Goal: Information Seeking & Learning: Check status

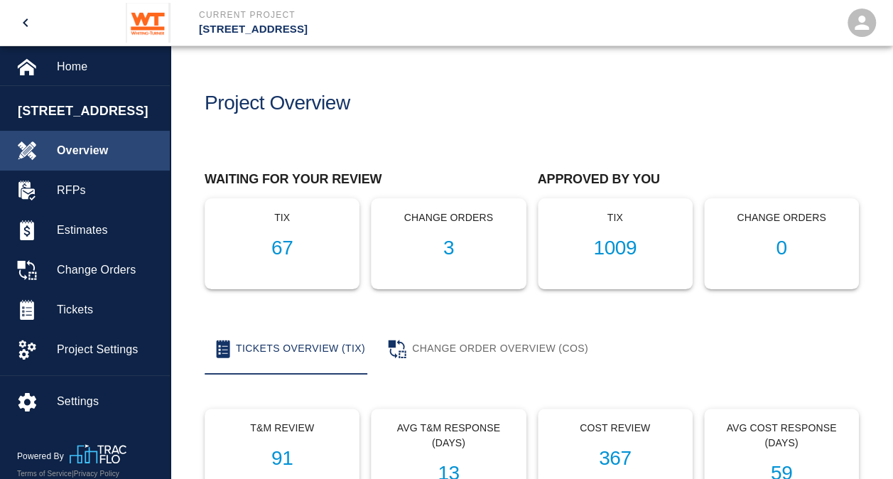
click at [79, 148] on span "Overview" at bounding box center [108, 150] width 102 height 17
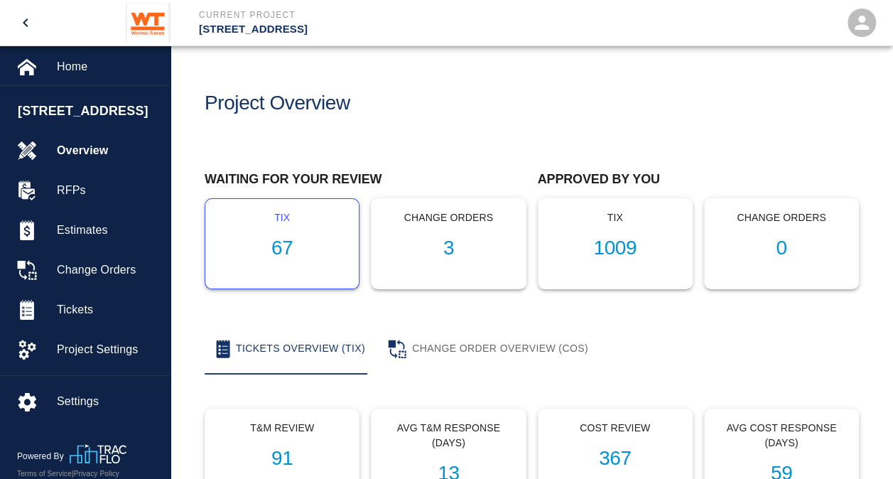
click at [286, 257] on h1 "67" at bounding box center [282, 248] width 131 height 23
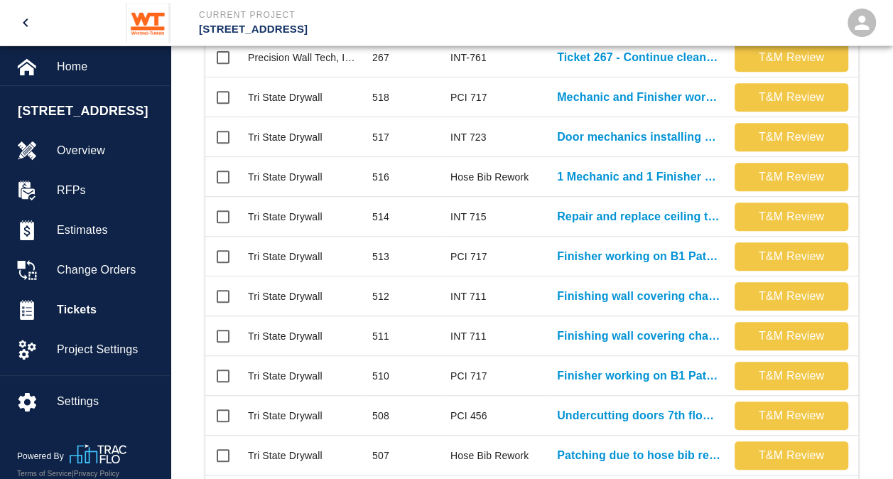
scroll to position [788, 0]
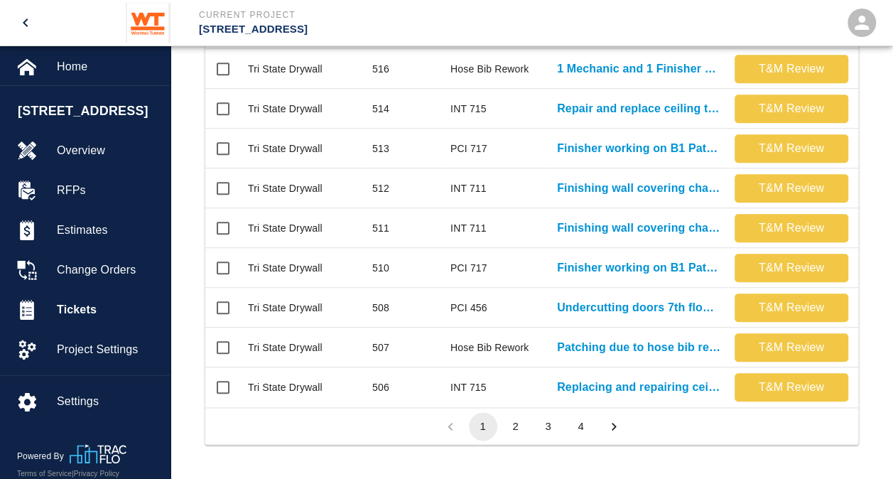
click at [513, 426] on button "2" at bounding box center [516, 426] width 28 height 28
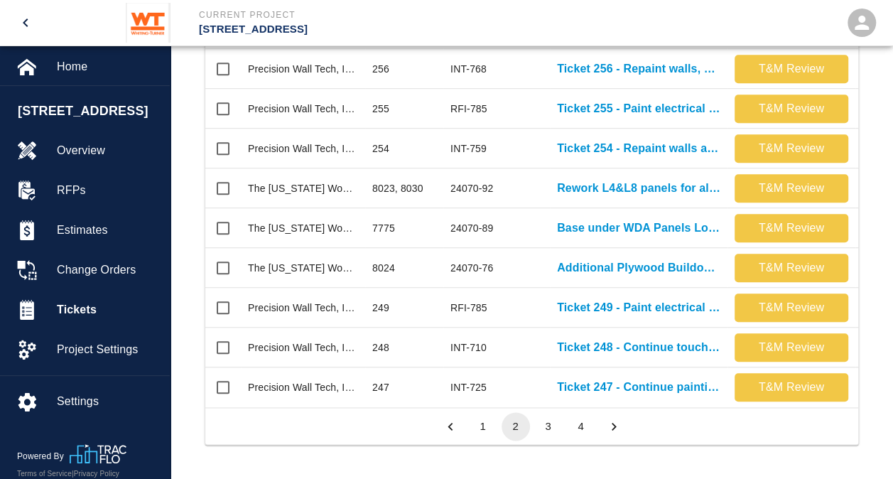
click at [552, 426] on button "3" at bounding box center [549, 426] width 28 height 28
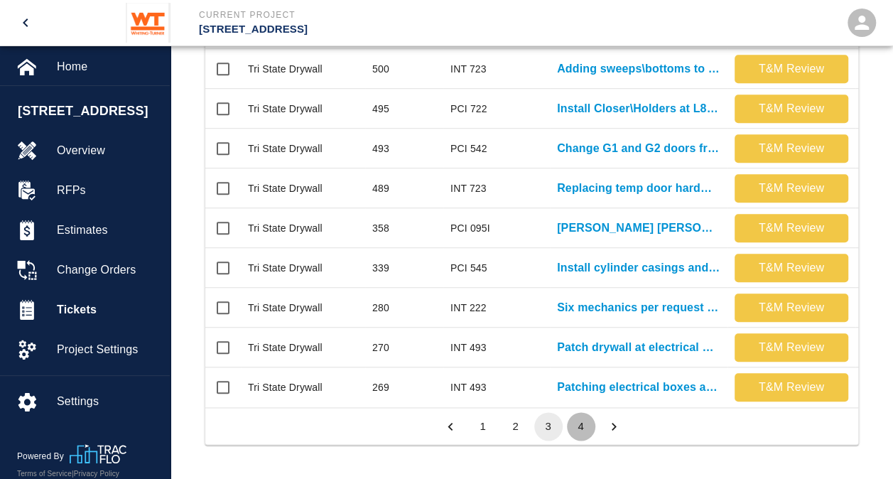
click at [576, 426] on button "4" at bounding box center [581, 426] width 28 height 28
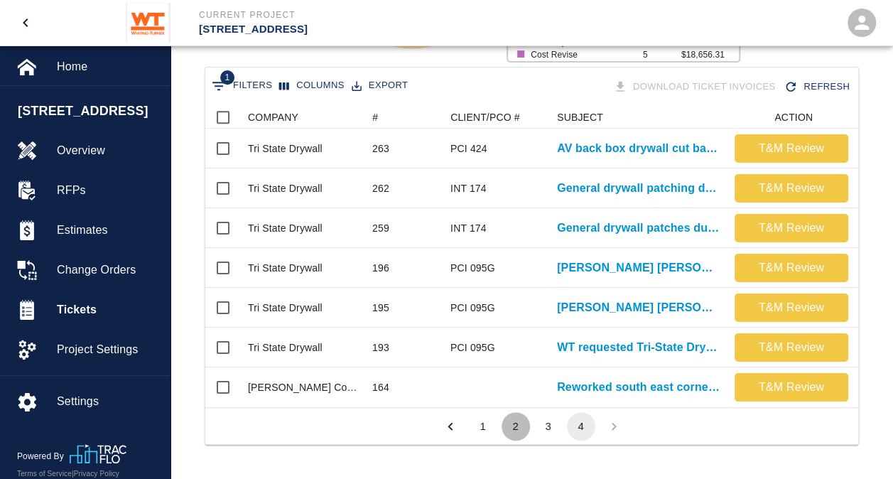
click at [514, 434] on button "2" at bounding box center [516, 426] width 28 height 28
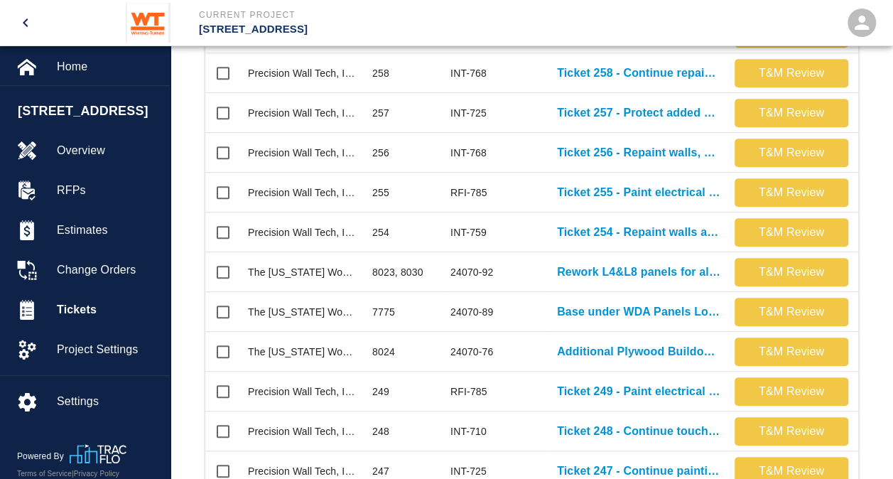
scroll to position [692, 0]
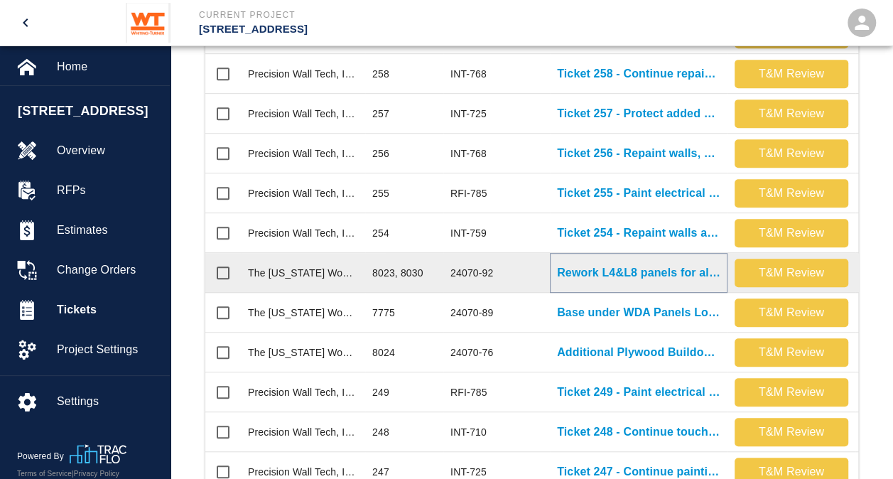
click at [621, 274] on p "Rework L4&L8 panels for alignment with rubber Base" at bounding box center [638, 272] width 163 height 17
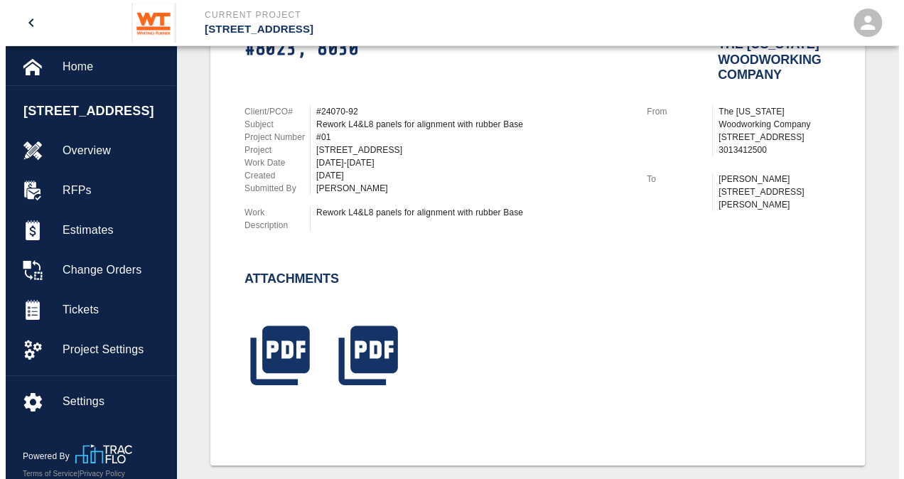
scroll to position [374, 0]
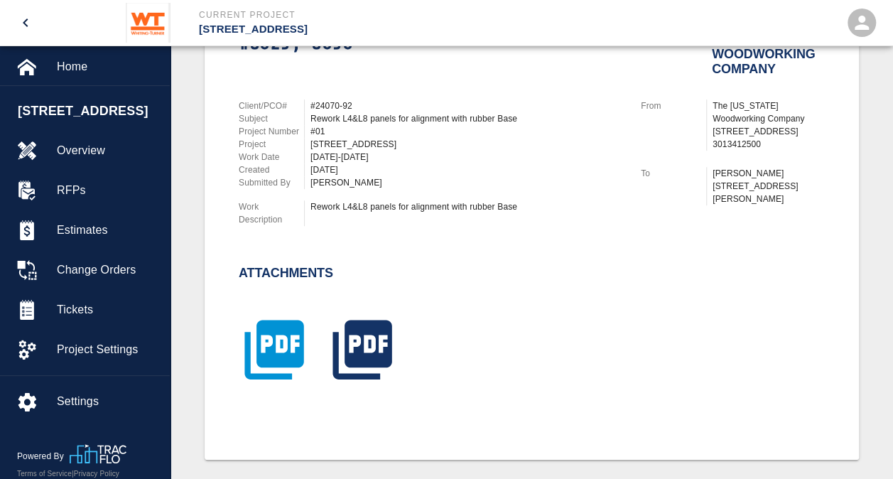
click at [273, 351] on icon "button" at bounding box center [274, 349] width 59 height 59
